Goal: Communication & Community: Participate in discussion

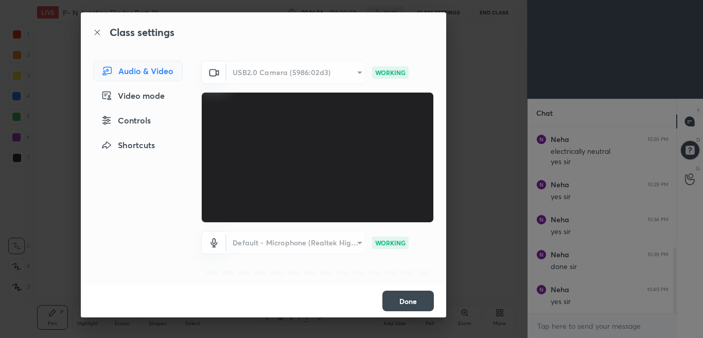
scroll to position [272, 486]
click at [408, 301] on button "Done" at bounding box center [408, 301] width 51 height 21
click at [403, 299] on button "Done" at bounding box center [408, 301] width 51 height 21
click at [351, 73] on div "USB2.0 Camera (5986:02d3)" at bounding box center [297, 72] width 140 height 23
click at [394, 301] on button "Done" at bounding box center [408, 301] width 51 height 21
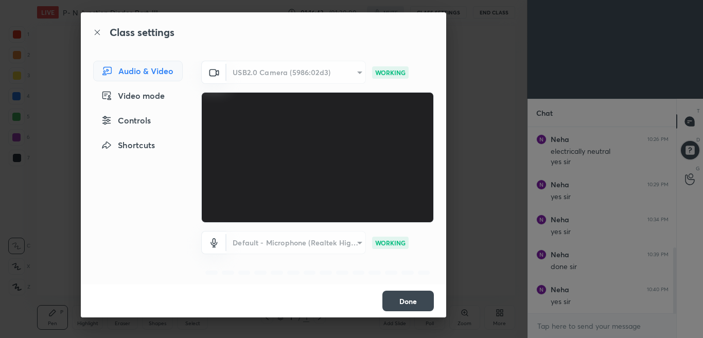
click at [396, 299] on button "Done" at bounding box center [408, 301] width 51 height 21
click at [399, 299] on button "Done" at bounding box center [408, 301] width 51 height 21
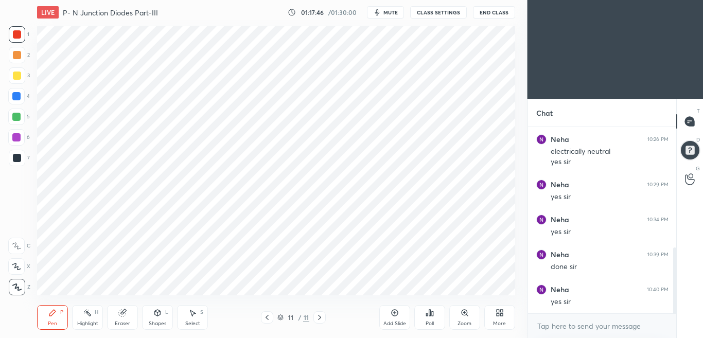
click at [127, 315] on div "Eraser" at bounding box center [122, 317] width 31 height 25
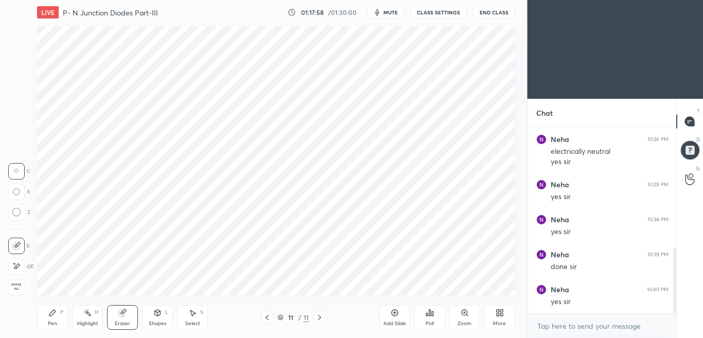
click at [445, 14] on button "CLASS SETTINGS" at bounding box center [438, 12] width 57 height 12
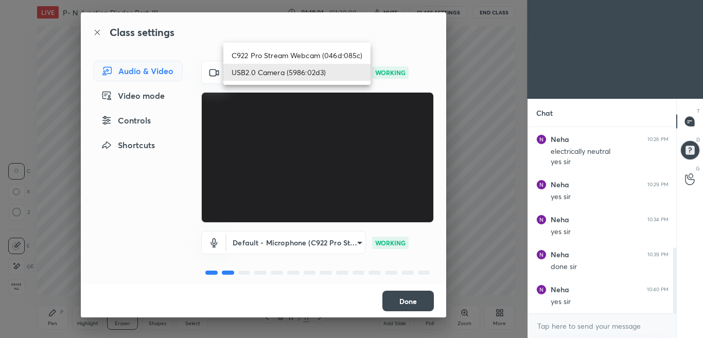
click at [352, 71] on body "1 2 3 4 5 6 7 C X Z C X Z E E Erase all H H LIVE P- N Junction Diodes Part-III …" at bounding box center [351, 169] width 703 height 338
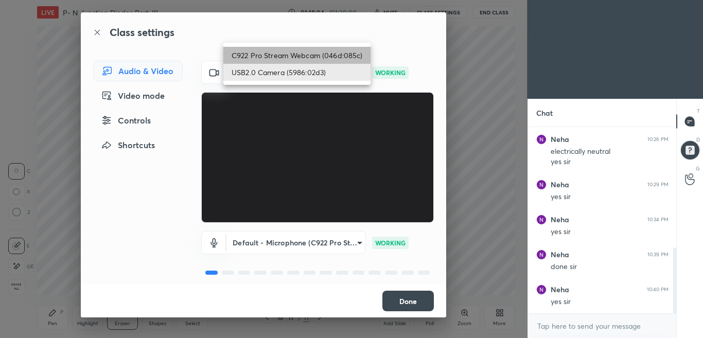
click at [316, 54] on li "C922 Pro Stream Webcam (046d:085c)" at bounding box center [296, 55] width 147 height 17
type input "5a318cec3348c5020f43abe37c3b4882876ab4830c0b03c68b430e059ca1754b"
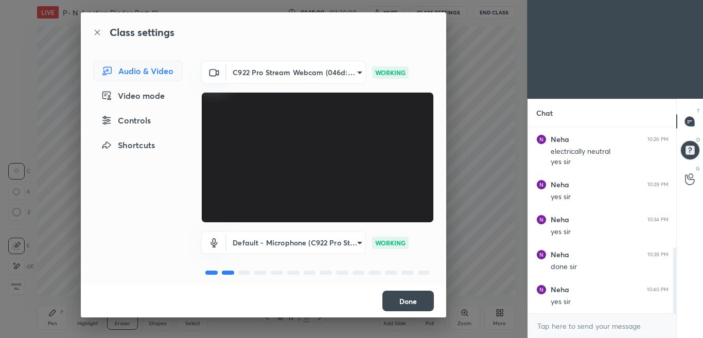
click at [406, 300] on button "Done" at bounding box center [408, 301] width 51 height 21
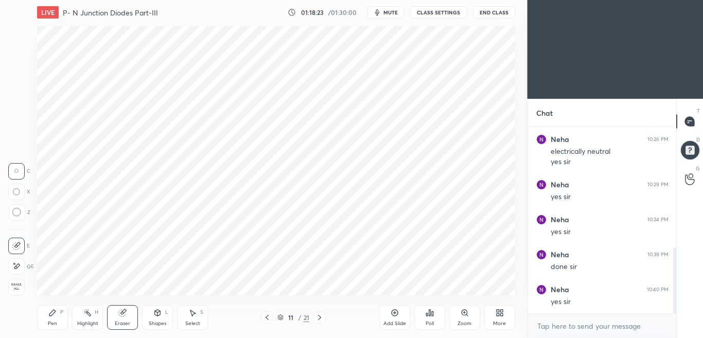
click at [429, 315] on icon at bounding box center [430, 313] width 2 height 6
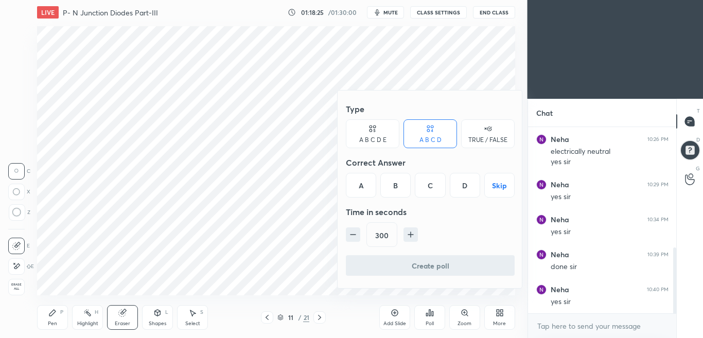
click at [409, 234] on icon "button" at bounding box center [411, 235] width 10 height 10
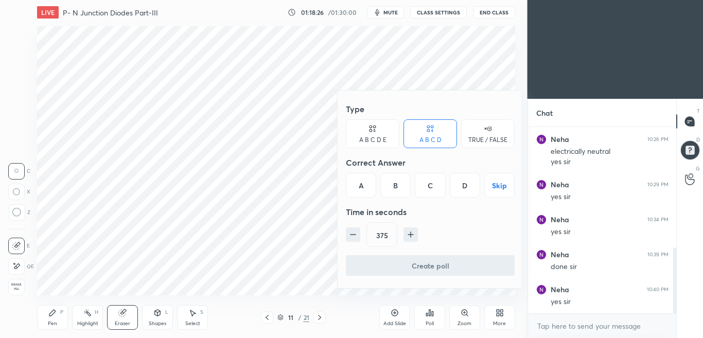
click at [409, 234] on icon "button" at bounding box center [411, 235] width 10 height 10
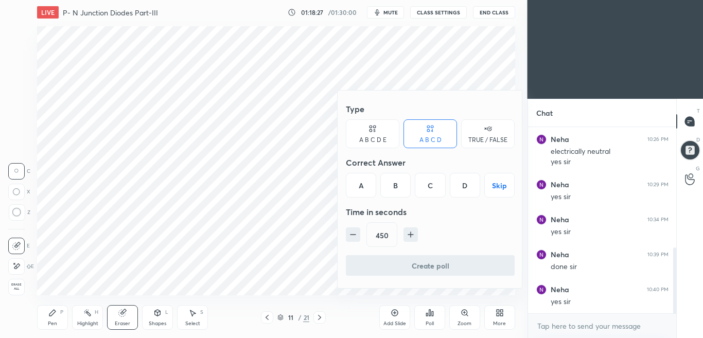
click at [409, 234] on icon "button" at bounding box center [411, 235] width 10 height 10
type input "465"
click at [497, 183] on button "Skip" at bounding box center [499, 185] width 30 height 25
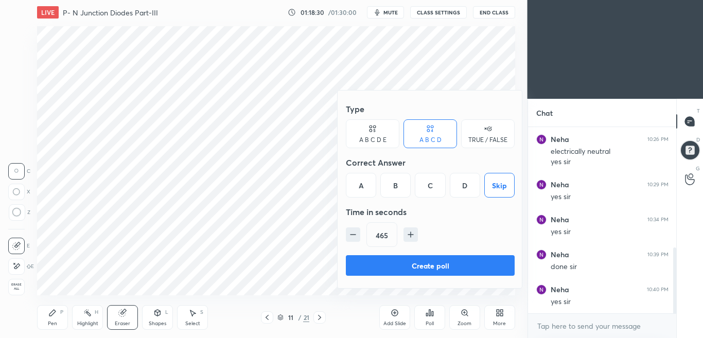
click at [440, 267] on button "Create poll" at bounding box center [430, 265] width 169 height 21
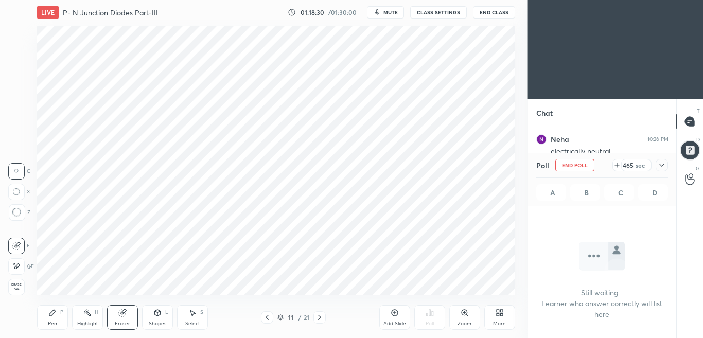
scroll to position [44, 145]
click at [660, 164] on icon at bounding box center [662, 165] width 8 height 8
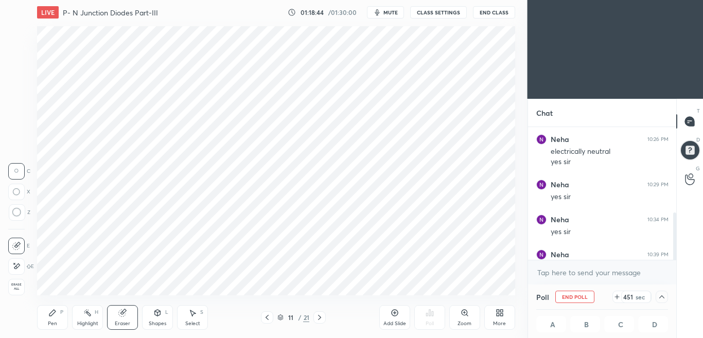
click at [676, 255] on div "Chat Neha 10:18 PM yes [PERSON_NAME] 10:23 PM done [PERSON_NAME] 10:26 PM elect…" at bounding box center [616, 218] width 176 height 239
click at [676, 255] on div at bounding box center [674, 245] width 3 height 64
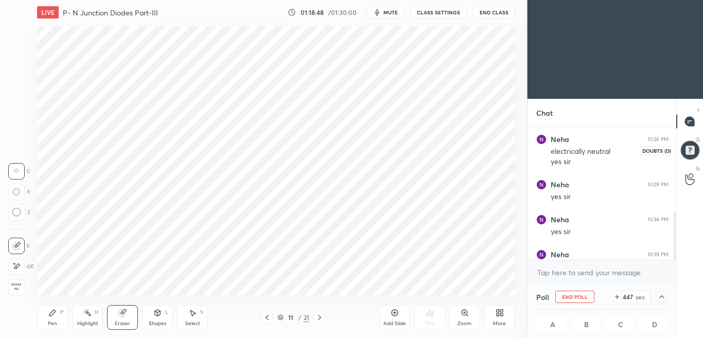
drag, startPoint x: 678, startPoint y: 122, endPoint x: 679, endPoint y: 151, distance: 29.4
click at [678, 153] on div "T Messages (T) D Doubts (D) G Raise Hand (G)" at bounding box center [690, 218] width 27 height 239
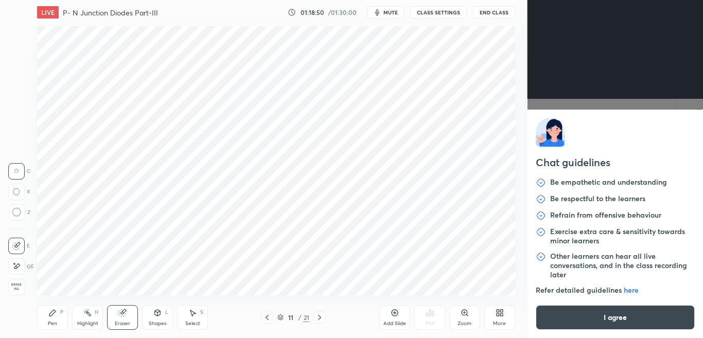
click at [591, 274] on body "1 2 3 4 5 6 7 C X Z C X Z E E Erase all H H LIVE P- N Junction Diodes Part-III …" at bounding box center [351, 169] width 703 height 338
click at [591, 319] on button "I agree" at bounding box center [616, 317] width 160 height 25
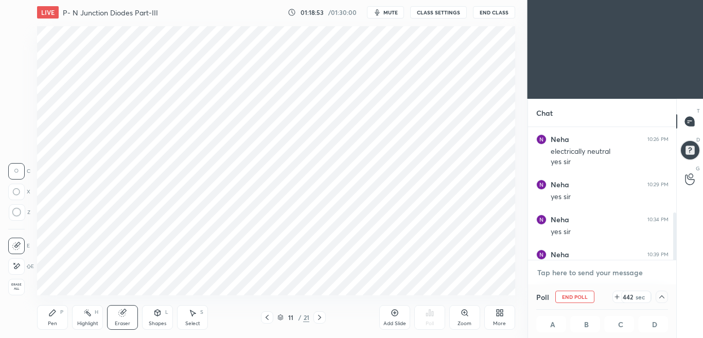
click at [580, 278] on textarea at bounding box center [603, 273] width 132 height 16
type textarea "am I audible?"
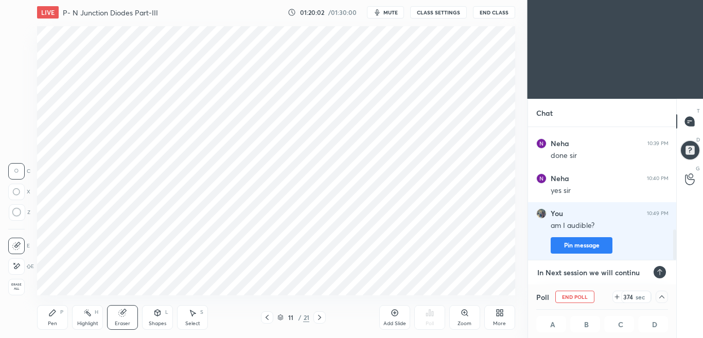
type textarea "In Next session we will continue"
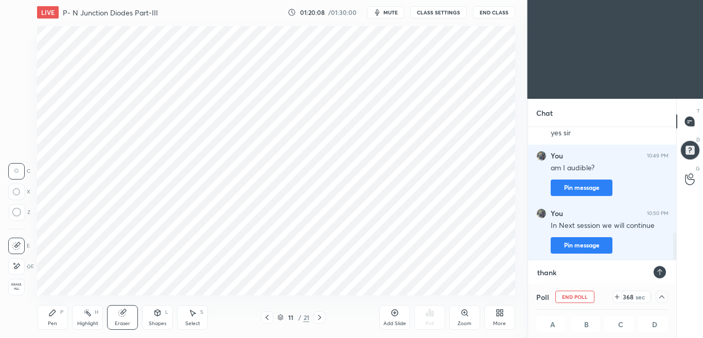
type textarea "thanks"
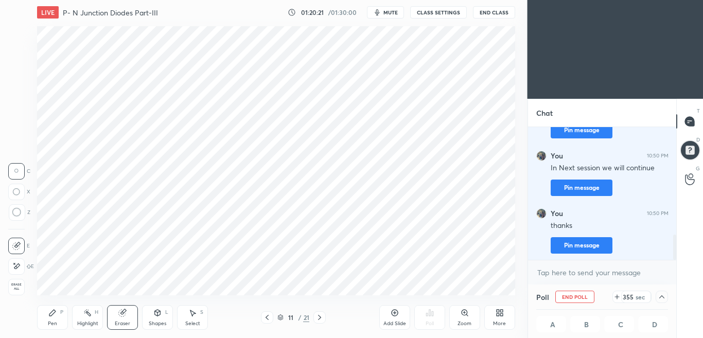
click at [393, 15] on span "mute" at bounding box center [391, 12] width 14 height 7
click at [54, 316] on icon at bounding box center [52, 313] width 8 height 8
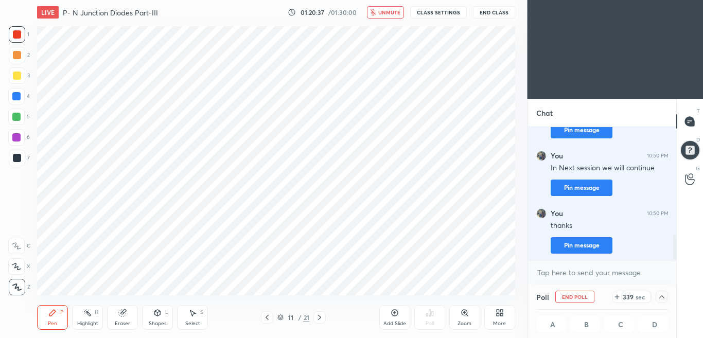
click at [617, 296] on icon at bounding box center [617, 297] width 8 height 8
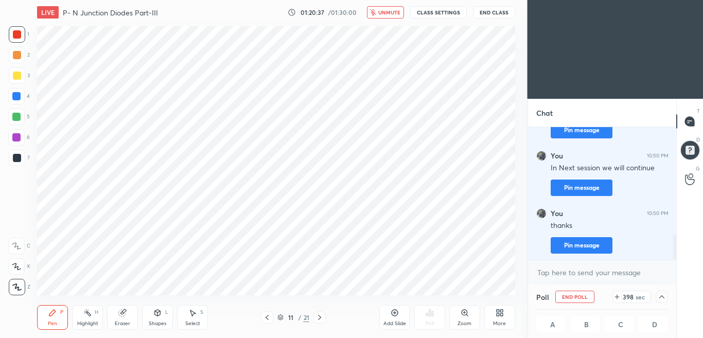
click at [617, 296] on icon at bounding box center [617, 297] width 8 height 8
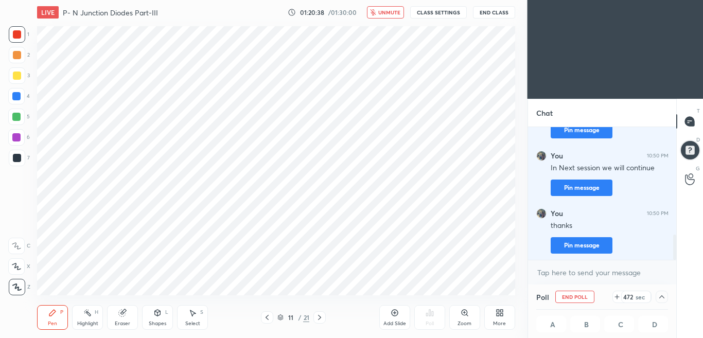
click at [617, 296] on icon at bounding box center [617, 297] width 8 height 8
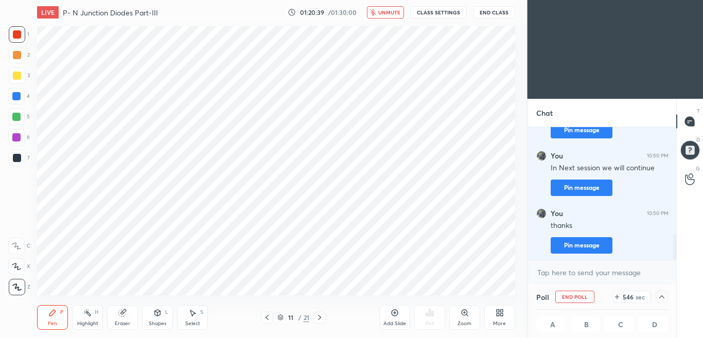
click at [617, 296] on icon at bounding box center [617, 297] width 8 height 8
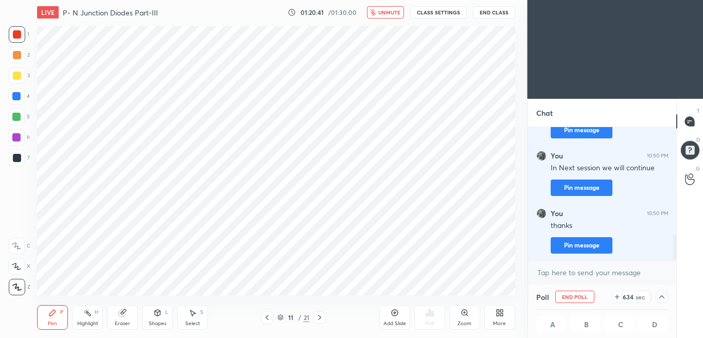
click at [617, 296] on icon at bounding box center [617, 297] width 8 height 8
click at [126, 317] on div "Eraser" at bounding box center [122, 317] width 31 height 25
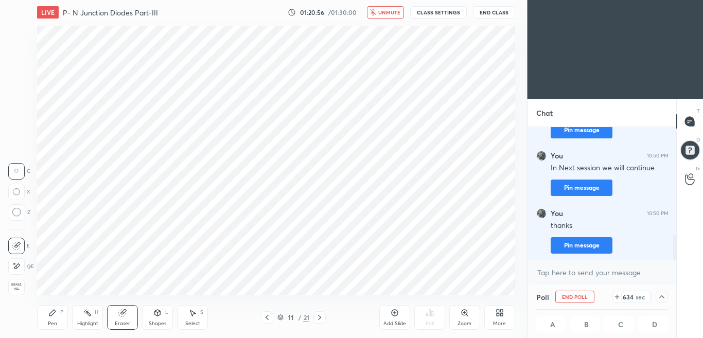
click at [387, 10] on span "unmute" at bounding box center [389, 12] width 22 height 7
click at [394, 12] on span "mute" at bounding box center [391, 12] width 14 height 7
click at [492, 11] on button "End Class" at bounding box center [494, 12] width 42 height 12
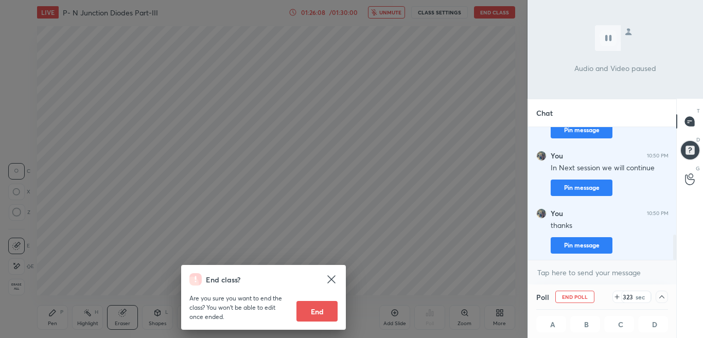
click at [420, 188] on div "End class? Are you sure you want to end the class? You won’t be able to edit on…" at bounding box center [264, 169] width 528 height 338
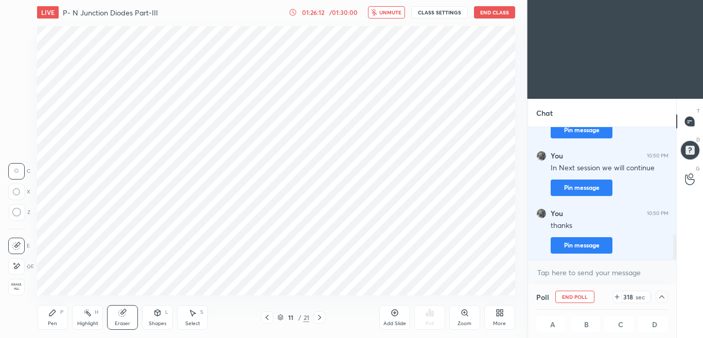
click at [58, 316] on div "Pen P" at bounding box center [52, 317] width 31 height 25
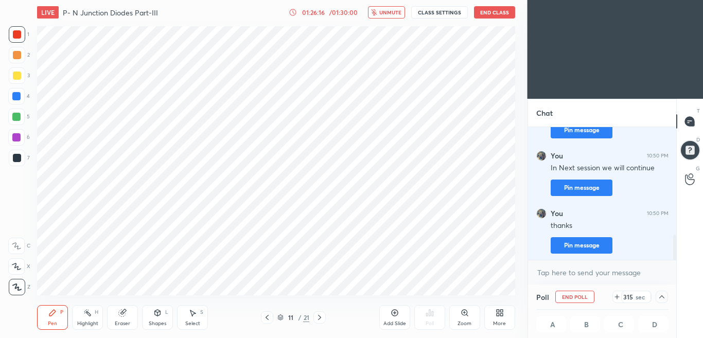
click at [488, 12] on button "End Class" at bounding box center [494, 12] width 41 height 12
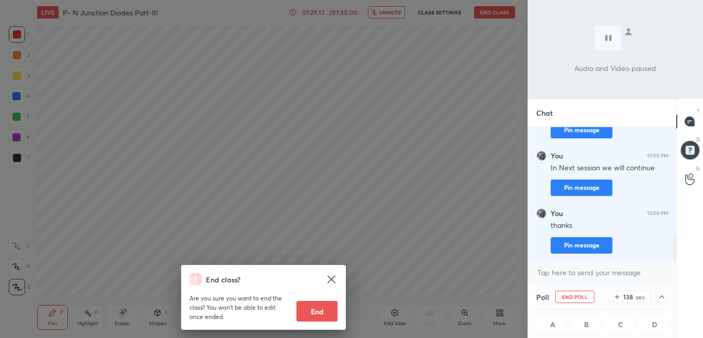
click at [414, 140] on div "End class? Are you sure you want to end the class? You won’t be able to edit on…" at bounding box center [264, 169] width 528 height 338
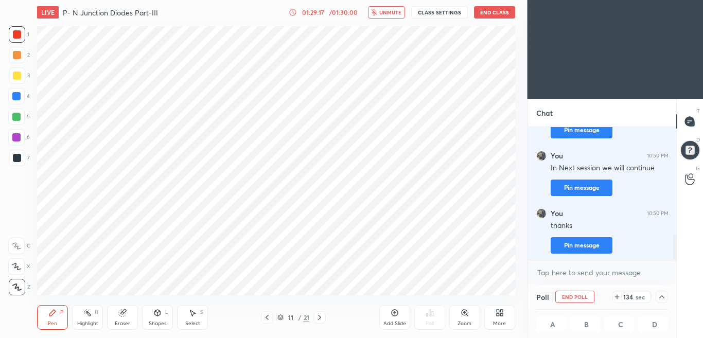
click at [490, 13] on button "End Class" at bounding box center [494, 12] width 41 height 12
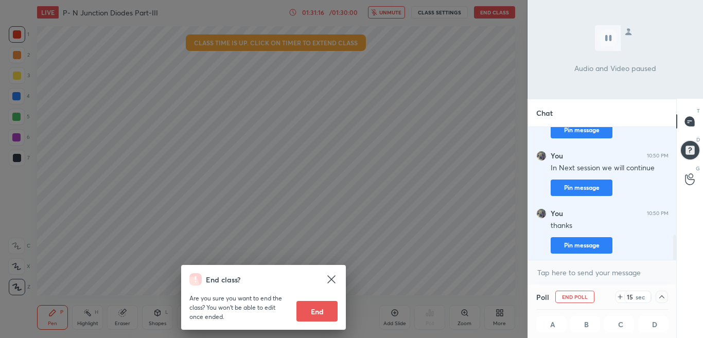
click at [428, 114] on div "End class? Are you sure you want to end the class? You won’t be able to edit on…" at bounding box center [264, 169] width 528 height 338
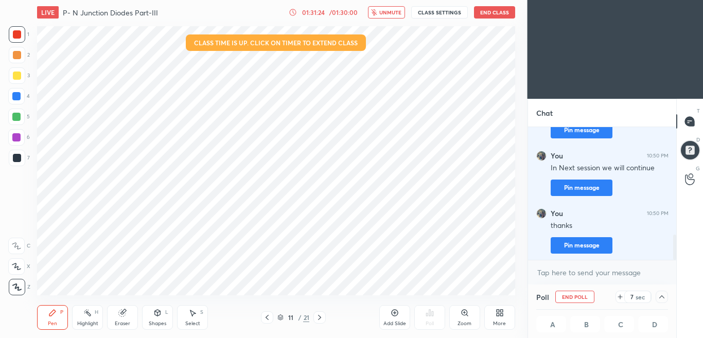
click at [495, 14] on button "End Class" at bounding box center [494, 12] width 41 height 12
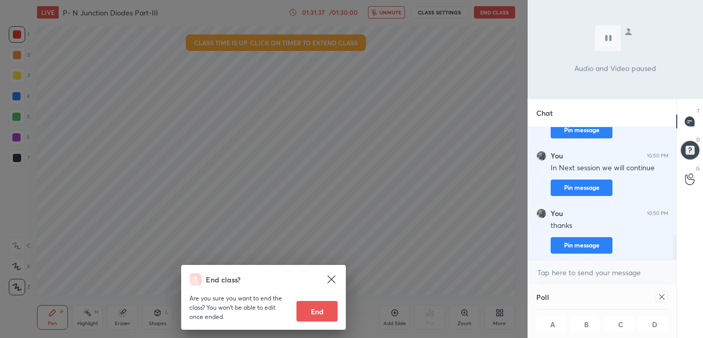
click at [662, 299] on icon at bounding box center [662, 297] width 8 height 8
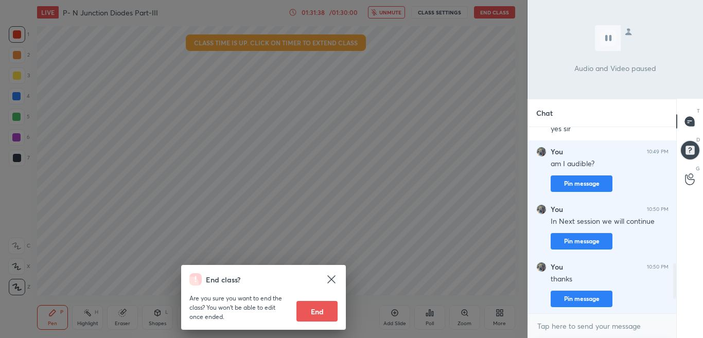
scroll to position [512, 0]
click at [391, 243] on div "End class? Are you sure you want to end the class? You won’t be able to edit on…" at bounding box center [264, 169] width 528 height 338
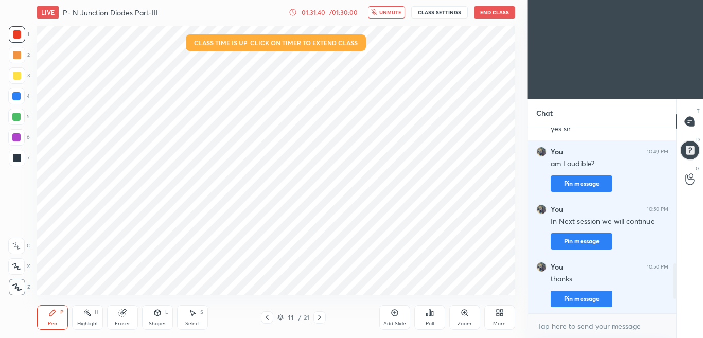
click at [427, 313] on icon at bounding box center [430, 313] width 8 height 8
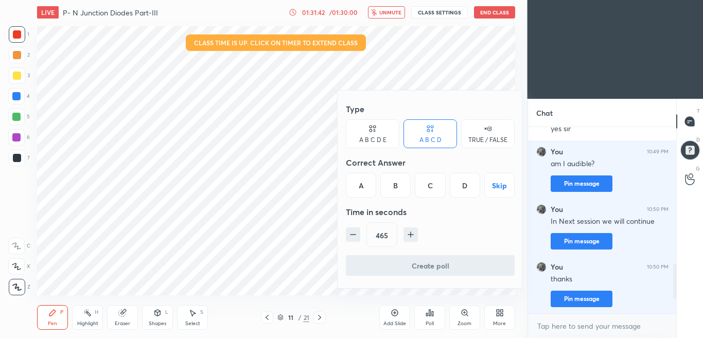
click at [491, 184] on button "Skip" at bounding box center [499, 185] width 30 height 25
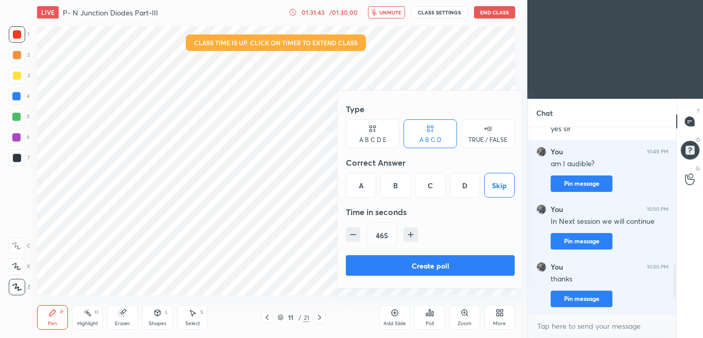
click at [457, 262] on button "Create poll" at bounding box center [430, 265] width 169 height 21
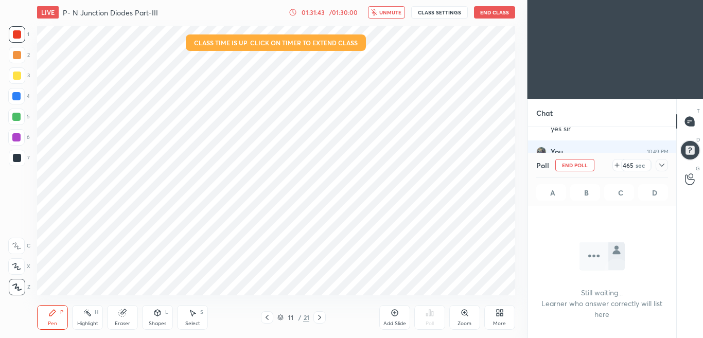
scroll to position [44, 145]
click at [659, 165] on icon at bounding box center [662, 165] width 8 height 8
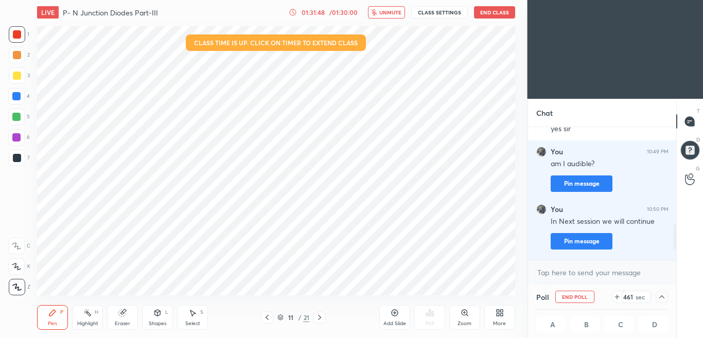
click at [129, 321] on div "Eraser" at bounding box center [122, 323] width 15 height 5
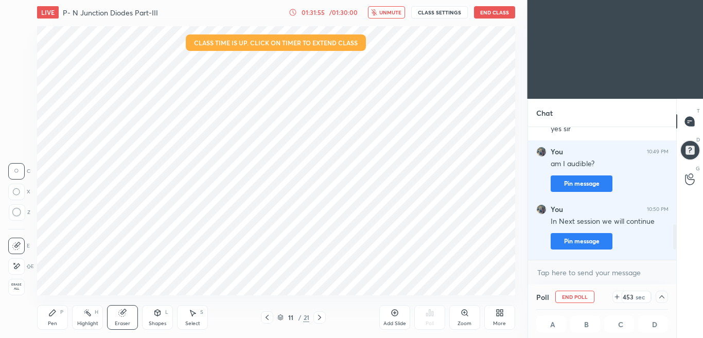
click at [489, 14] on button "End Class" at bounding box center [494, 12] width 41 height 12
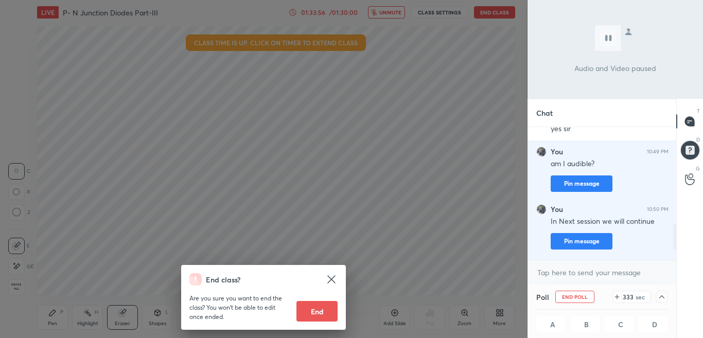
click at [89, 316] on div "End class? Are you sure you want to end the class? You won’t be able to edit on…" at bounding box center [264, 169] width 528 height 338
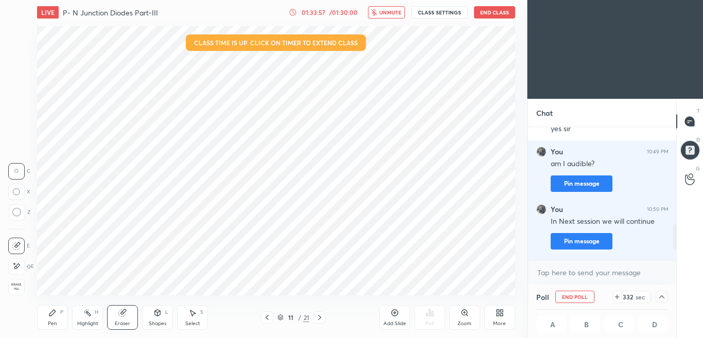
click at [89, 316] on rect at bounding box center [88, 313] width 5 height 5
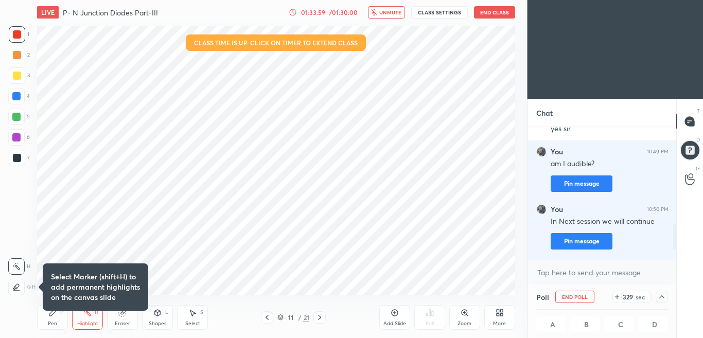
click at [17, 266] on rect at bounding box center [17, 267] width 5 height 5
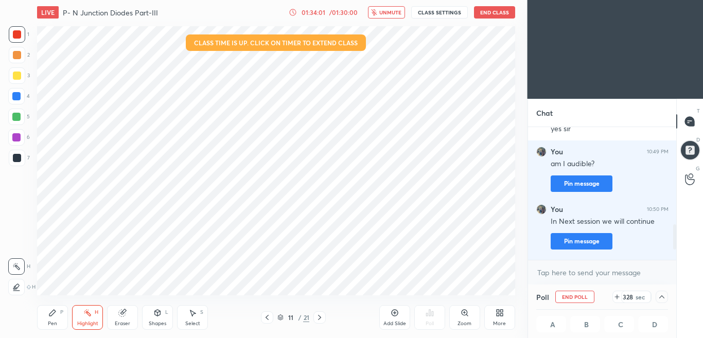
click at [119, 312] on icon at bounding box center [122, 313] width 7 height 7
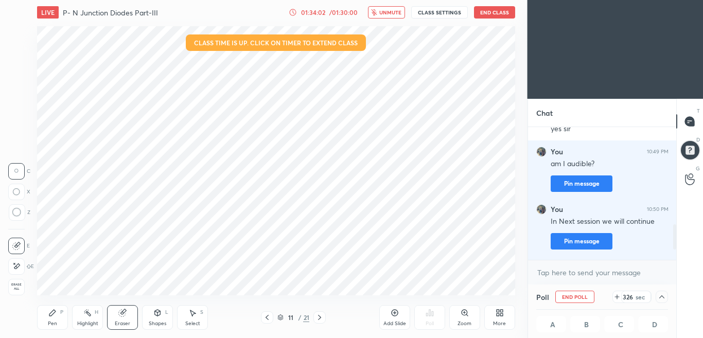
click at [18, 266] on icon at bounding box center [16, 266] width 8 height 9
click at [55, 313] on icon at bounding box center [52, 313] width 6 height 6
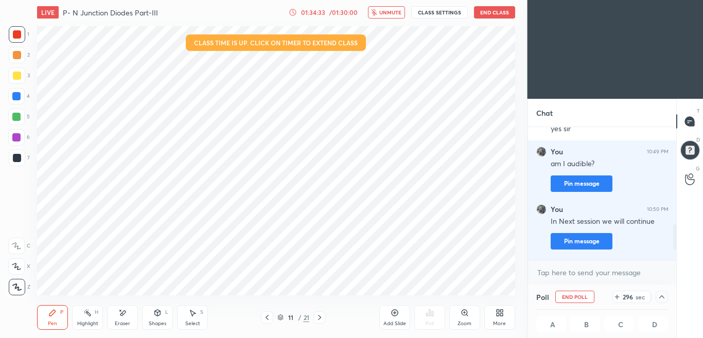
click at [492, 14] on button "End Class" at bounding box center [494, 12] width 41 height 12
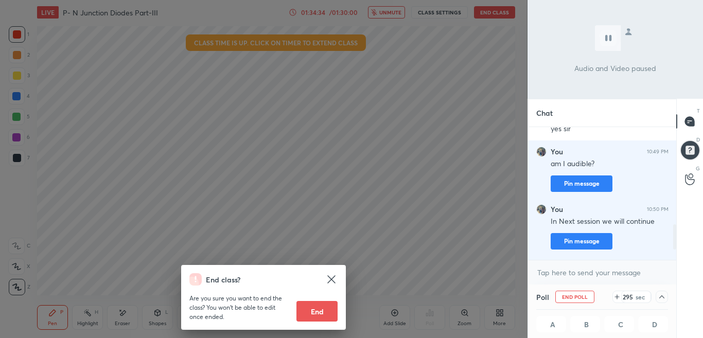
click at [509, 106] on div "End class? Are you sure you want to end the class? You won’t be able to edit on…" at bounding box center [264, 169] width 528 height 338
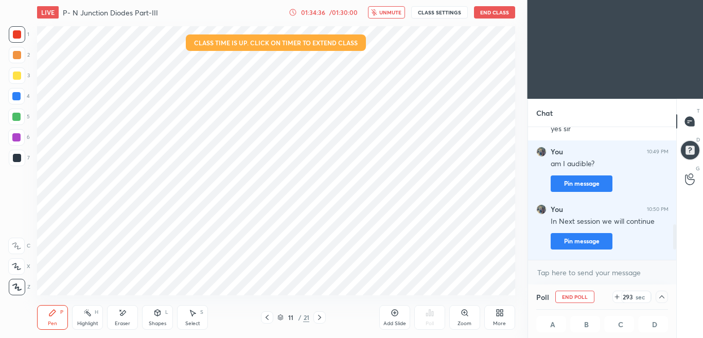
click at [498, 19] on div "LIVE P- N Junction Diodes Part-III 01:34:36 / 01:30:00 unmute CLASS SETTINGS En…" at bounding box center [276, 12] width 478 height 25
click at [497, 13] on button "End Class" at bounding box center [494, 12] width 41 height 12
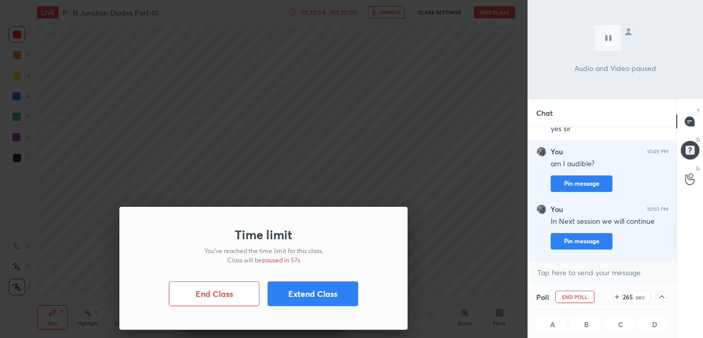
click at [230, 298] on button "End Class" at bounding box center [214, 294] width 91 height 25
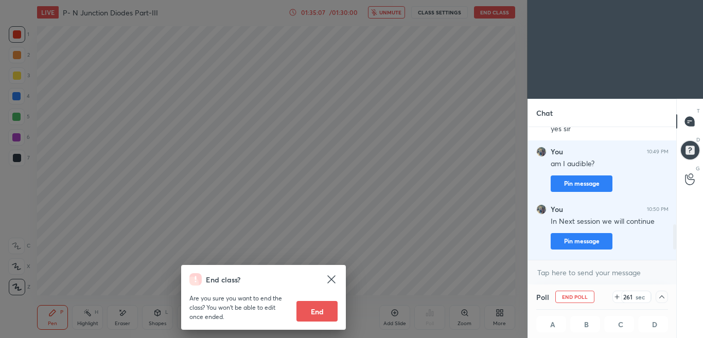
click at [327, 281] on icon at bounding box center [331, 279] width 12 height 12
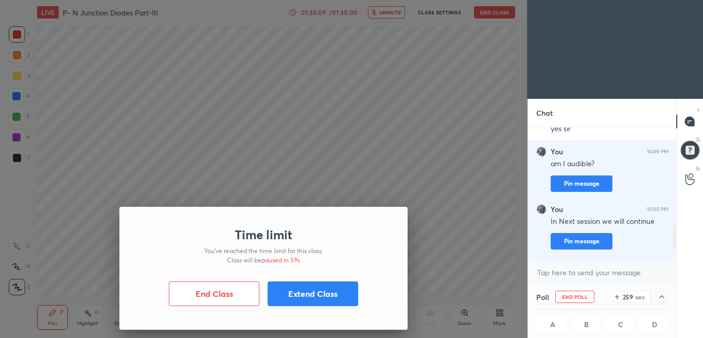
click at [229, 288] on button "End Class" at bounding box center [214, 294] width 91 height 25
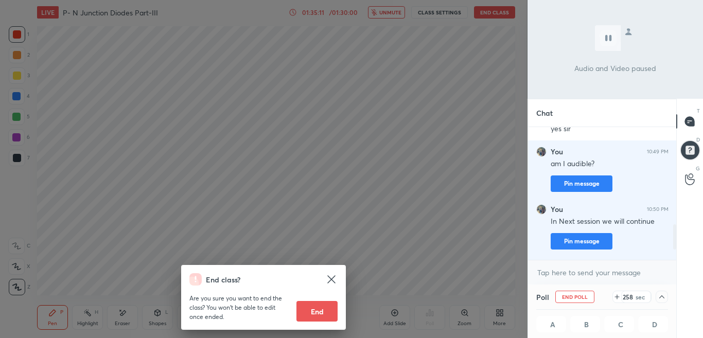
click at [313, 313] on button "End" at bounding box center [317, 311] width 41 height 21
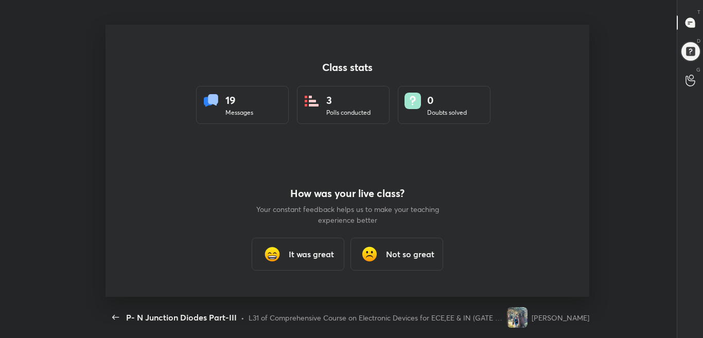
scroll to position [0, 0]
click at [305, 258] on h3 "It was great" at bounding box center [311, 254] width 45 height 12
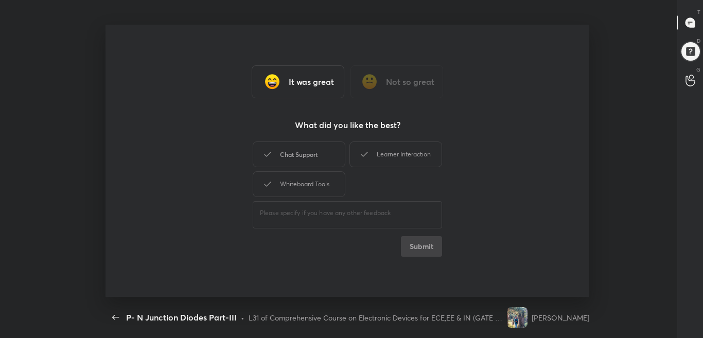
click at [301, 150] on div "Chat Support" at bounding box center [299, 155] width 93 height 26
click at [298, 183] on div "Whiteboard Tools" at bounding box center [299, 184] width 93 height 26
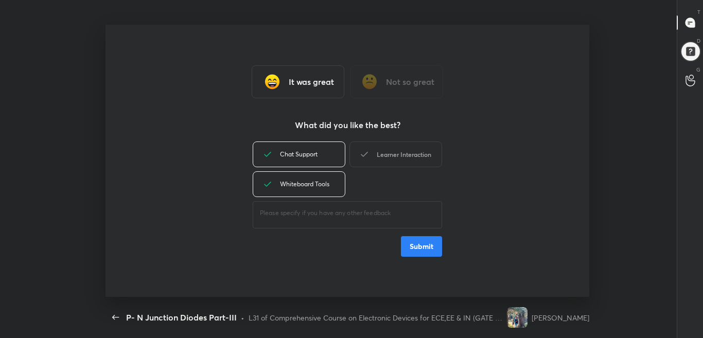
click at [382, 153] on div "Learner Interaction" at bounding box center [396, 155] width 93 height 26
click at [416, 247] on button "Submit" at bounding box center [421, 246] width 41 height 21
